Goal: Navigation & Orientation: Find specific page/section

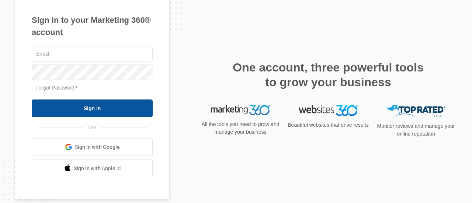
type input "[EMAIL_ADDRESS][DOMAIN_NAME]"
click at [90, 113] on input "Sign In" at bounding box center [92, 108] width 121 height 18
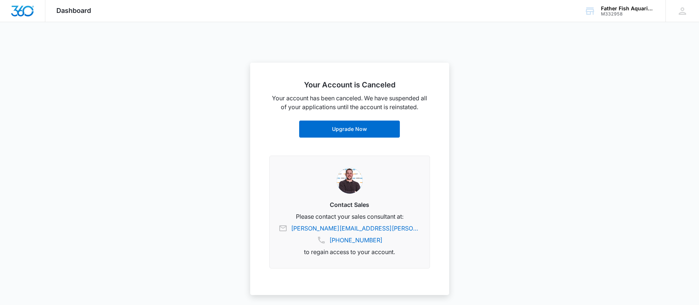
click at [54, 12] on div "Dashboard Apps Reputation Websites Forms CRM Email Social POS Content Ads Intel…" at bounding box center [73, 11] width 57 height 22
click at [65, 11] on span "Dashboard" at bounding box center [73, 11] width 35 height 8
click at [32, 6] on img "Dashboard" at bounding box center [23, 11] width 24 height 11
click at [614, 11] on div "M332958" at bounding box center [628, 13] width 54 height 5
click at [447, 57] on div at bounding box center [349, 152] width 699 height 305
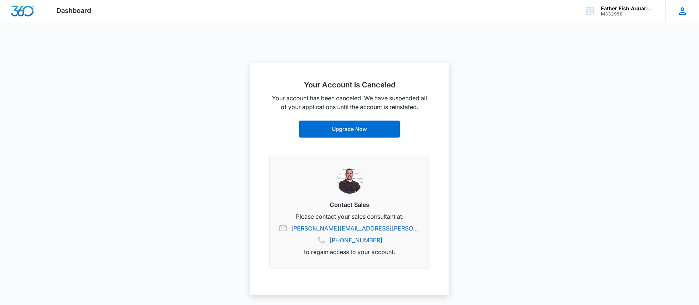
click at [683, 8] on icon at bounding box center [682, 11] width 11 height 11
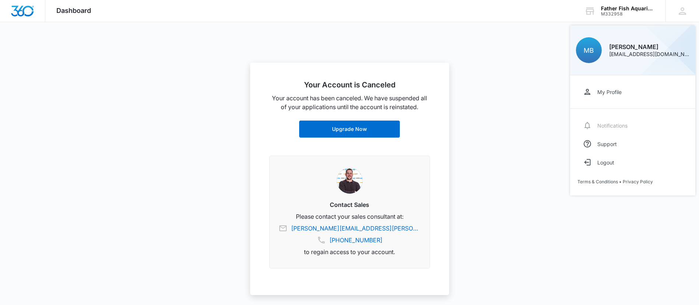
click at [151, 76] on div at bounding box center [349, 152] width 699 height 305
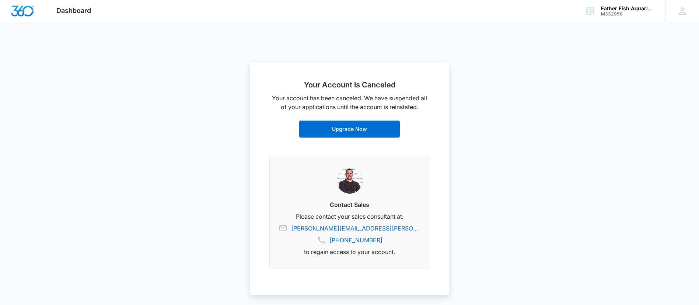
click at [63, 10] on span "Dashboard" at bounding box center [73, 11] width 35 height 8
